Goal: Navigation & Orientation: Find specific page/section

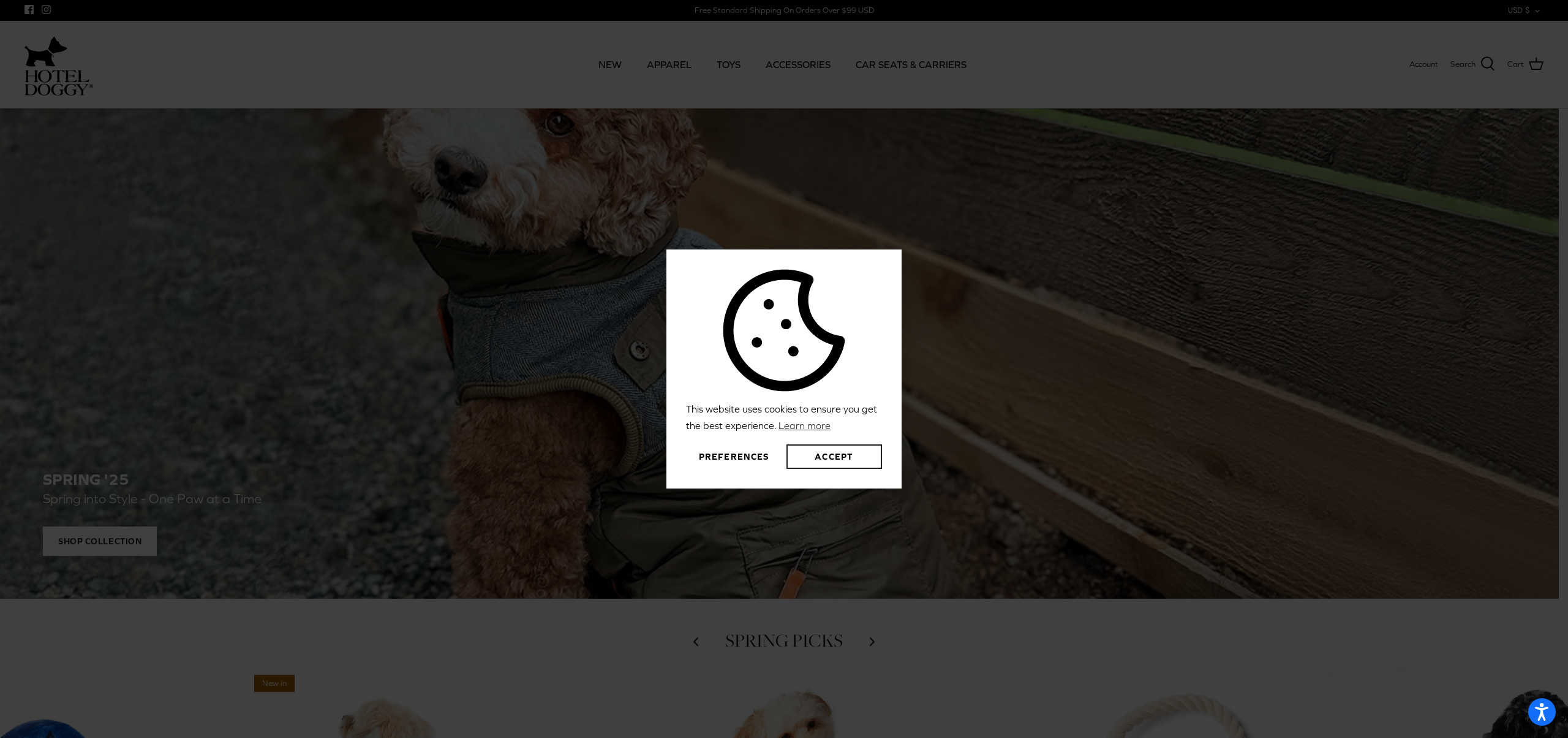
click at [852, 455] on button "Accept" at bounding box center [834, 457] width 96 height 25
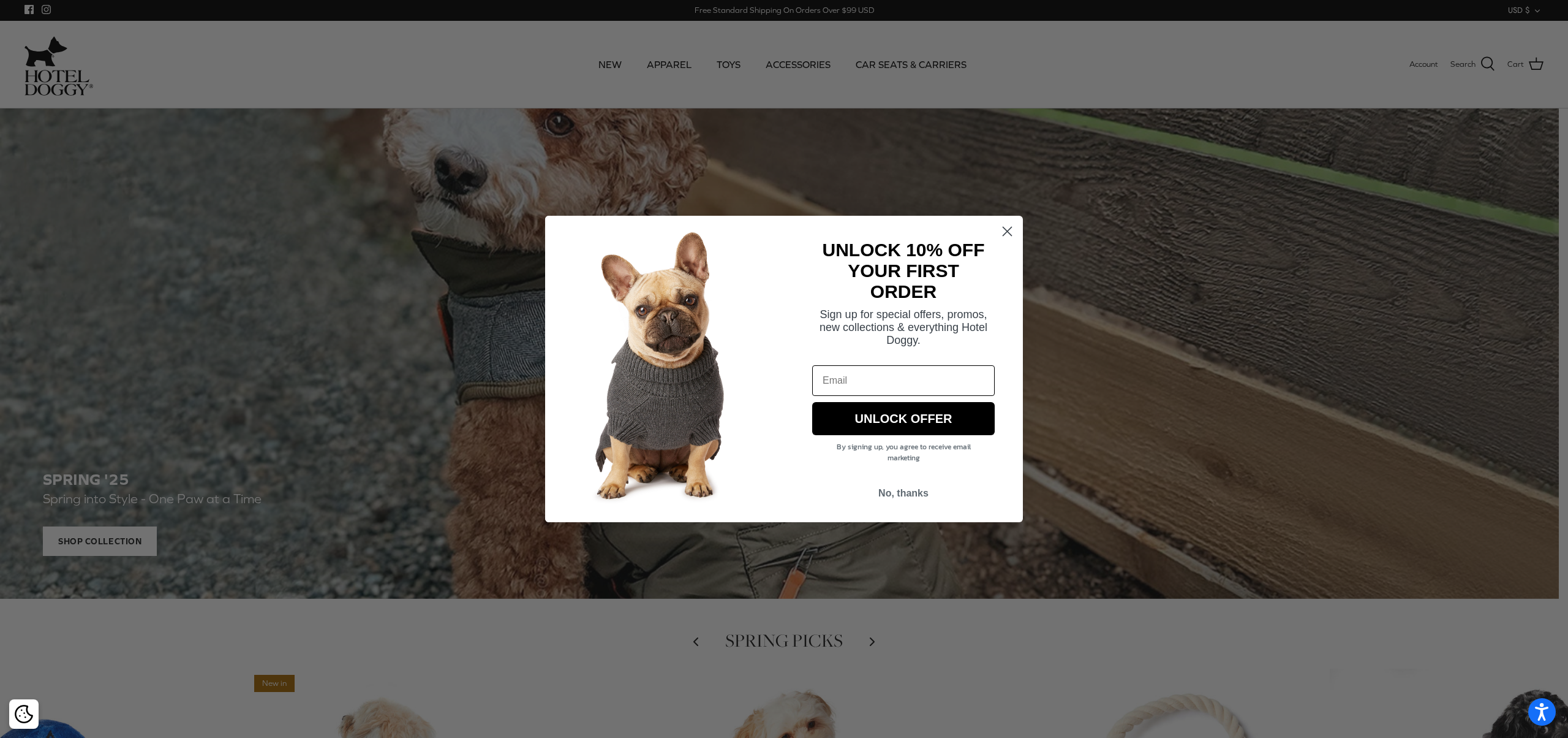
click at [1010, 234] on icon "Close dialog" at bounding box center [1007, 231] width 21 height 21
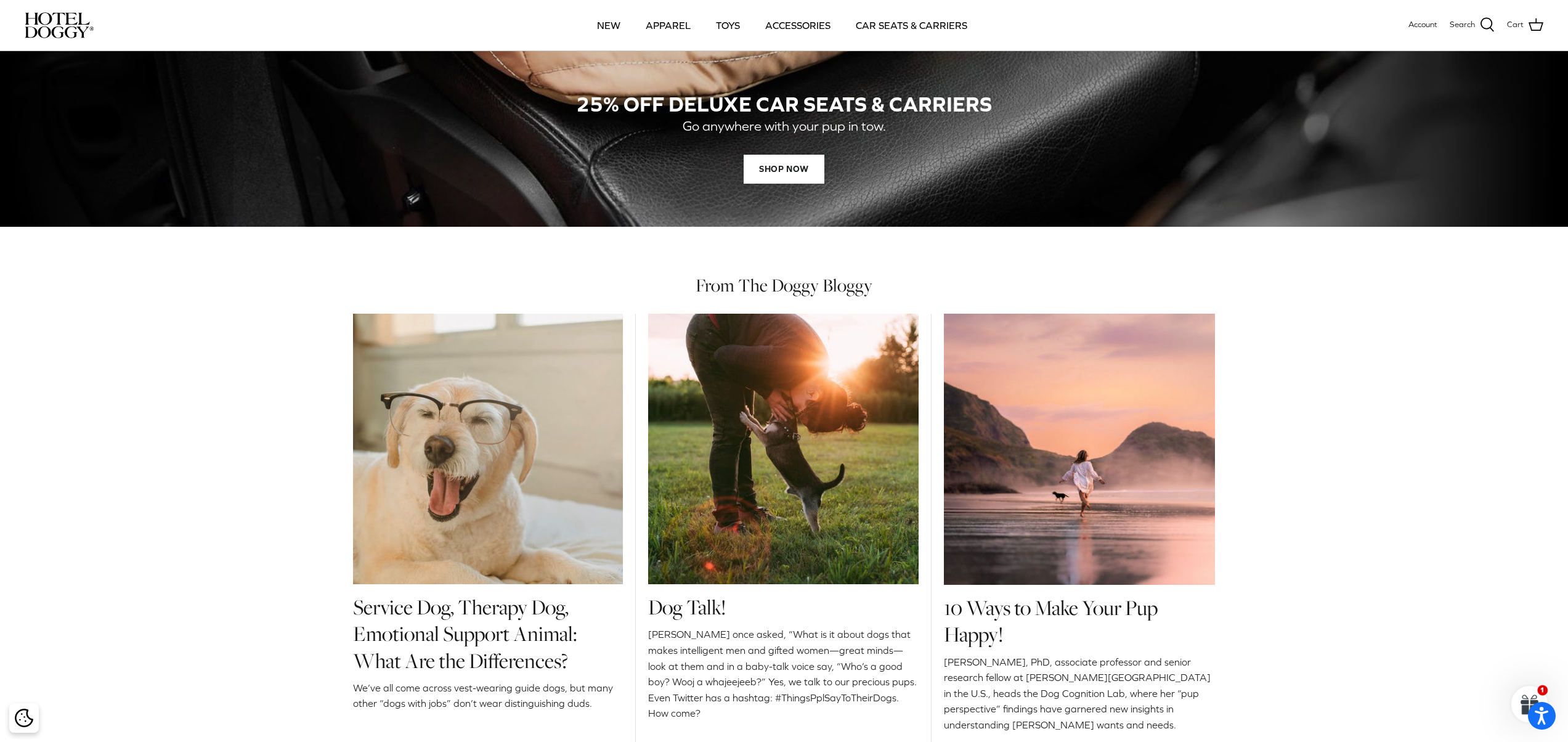
scroll to position [1862, 0]
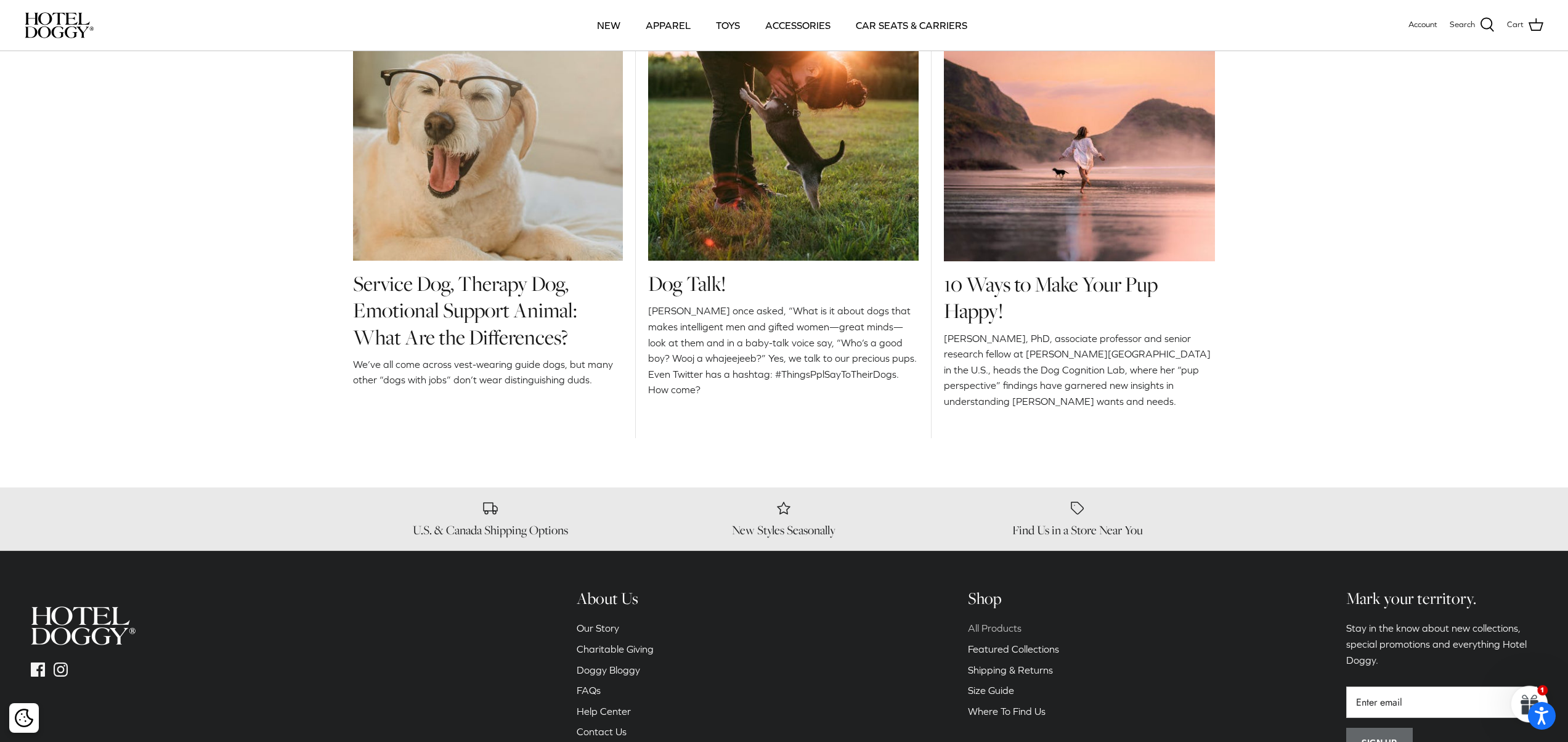
click at [1013, 633] on link "All Products" at bounding box center [994, 627] width 54 height 11
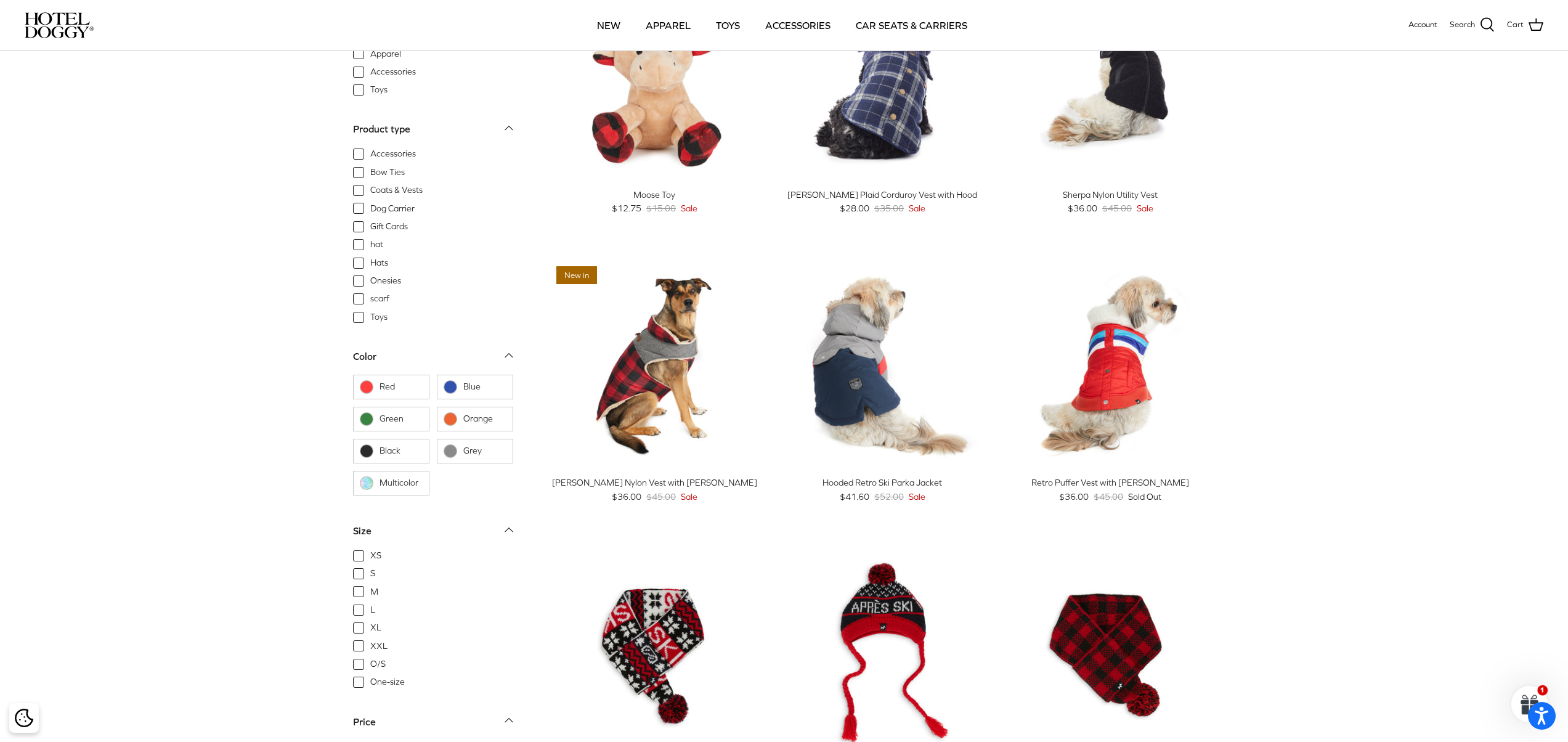
scroll to position [1889, 0]
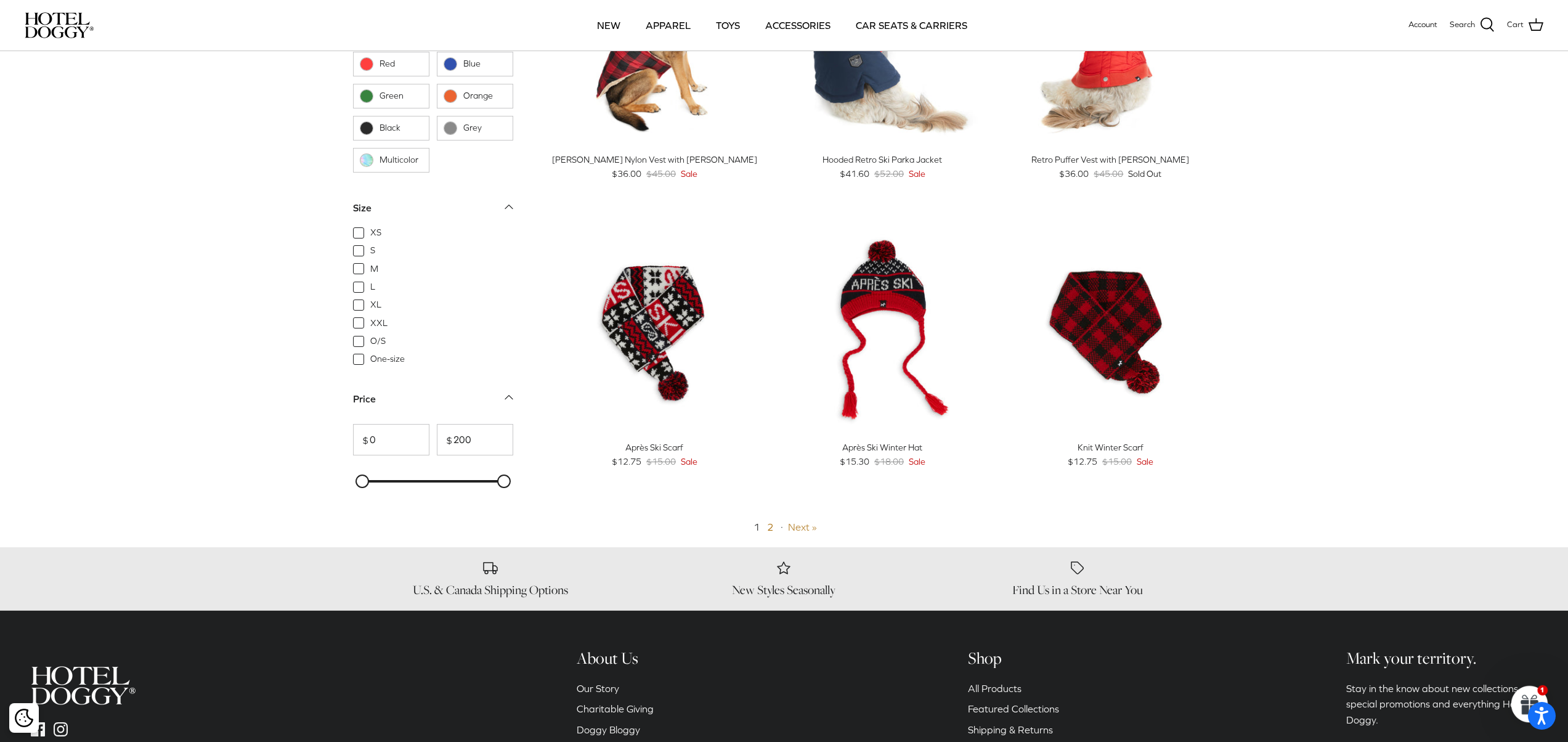
click at [796, 530] on link "Next »" at bounding box center [802, 526] width 29 height 11
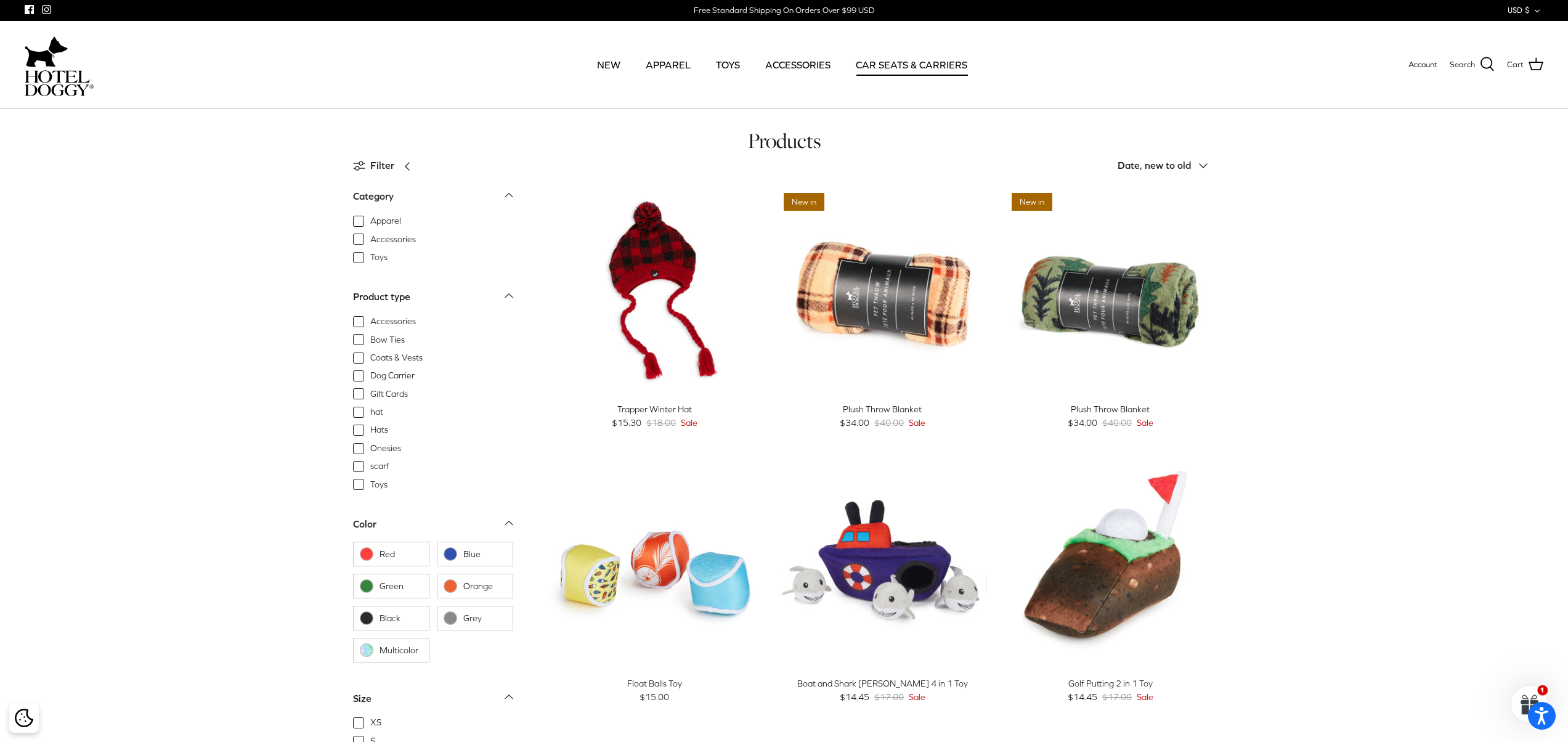
click at [873, 58] on link "CAR SEATS & CARRIERS" at bounding box center [912, 64] width 134 height 42
